Goal: Communication & Community: Answer question/provide support

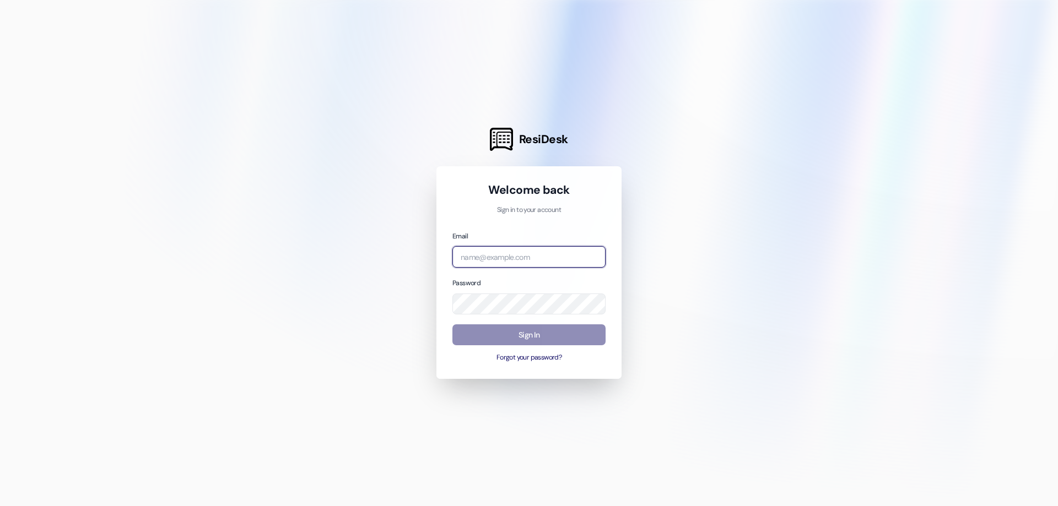
type input "[EMAIL_ADDRESS][DOMAIN_NAME]"
click at [548, 331] on button "Sign In" at bounding box center [528, 335] width 153 height 21
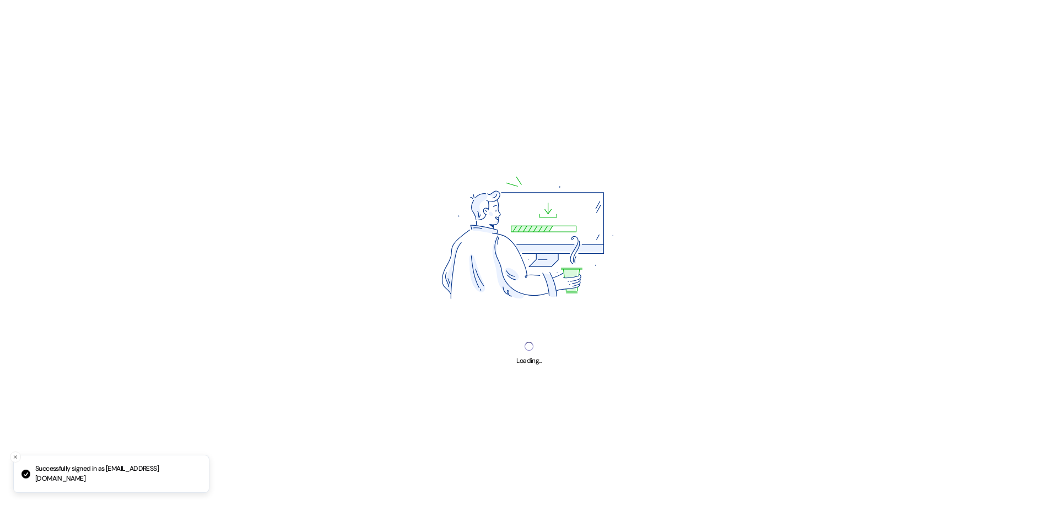
click at [526, 334] on img at bounding box center [529, 241] width 270 height 203
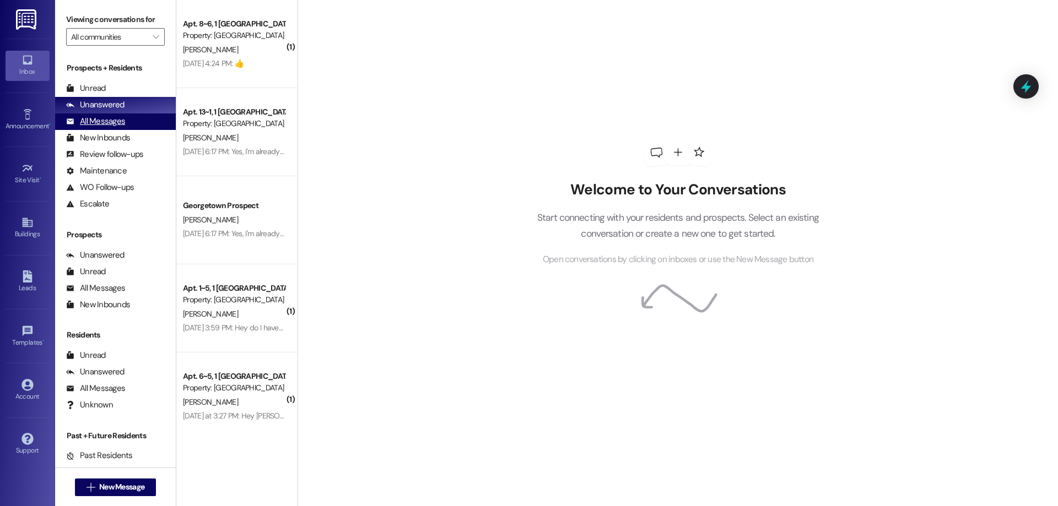
click at [112, 117] on div "All Messages" at bounding box center [95, 122] width 59 height 12
